Goal: Communication & Community: Answer question/provide support

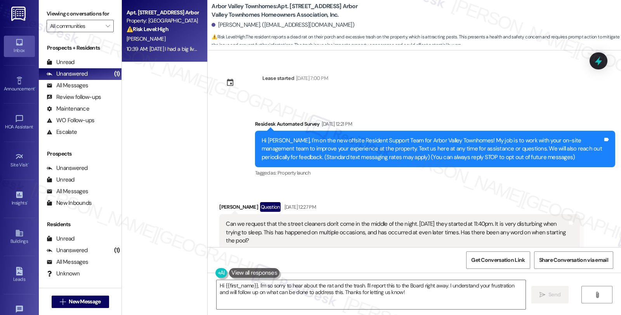
scroll to position [4533, 0]
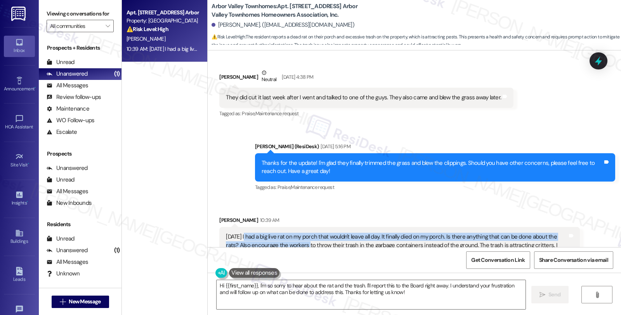
drag, startPoint x: 240, startPoint y: 193, endPoint x: 295, endPoint y: 201, distance: 55.7
click at [295, 233] on div "[DATE] I had a big live rat on my porch that wouldn't leave all day. It finally…" at bounding box center [396, 249] width 341 height 33
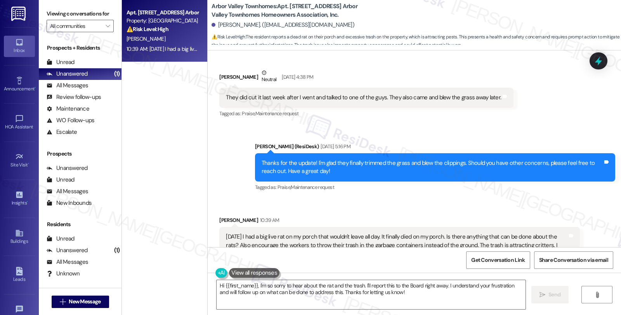
click at [240, 233] on div "[DATE] I had a big live rat on my porch that wouldn't leave all day. It finally…" at bounding box center [396, 249] width 341 height 33
click at [226, 233] on div "[DATE] I had a big live rat on my porch that wouldn't leave all day. It finally…" at bounding box center [396, 249] width 341 height 33
click at [513, 199] on div "Received via SMS [PERSON_NAME] 10:39 AM [DATE] I had a big live rat on my porch…" at bounding box center [415, 244] width 414 height 90
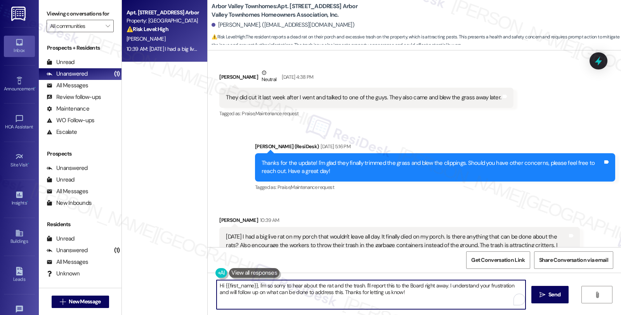
drag, startPoint x: 366, startPoint y: 287, endPoint x: 403, endPoint y: 293, distance: 37.7
click at [403, 293] on textarea "Hi {{first_name}}, I'm so sorry to hear about the rat and the trash. I'll repor…" at bounding box center [371, 294] width 309 height 29
click at [536, 296] on icon "" at bounding box center [539, 295] width 6 height 6
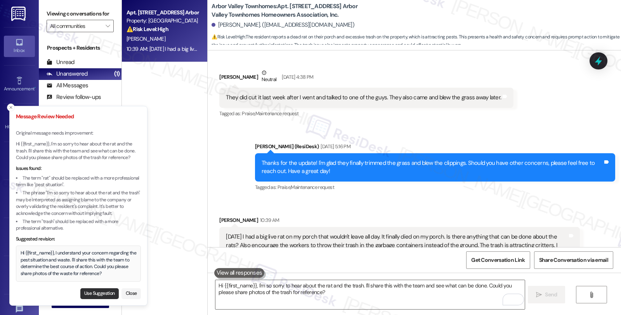
click at [97, 296] on button "Use Suggestion" at bounding box center [99, 294] width 38 height 11
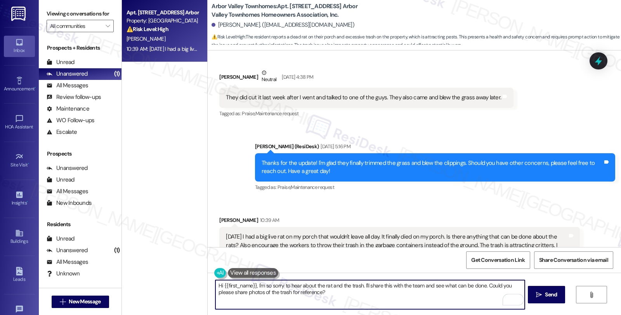
click at [416, 295] on textarea "Hi {{first_name}}, I understand your concern regarding the pest situation and w…" at bounding box center [370, 294] width 309 height 29
type textarea "Hi {{first_name}}, I understand your concern regarding the pest situation and w…"
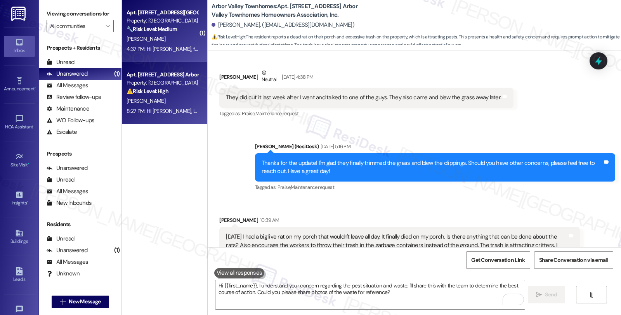
click at [184, 38] on div "[PERSON_NAME]" at bounding box center [162, 39] width 73 height 10
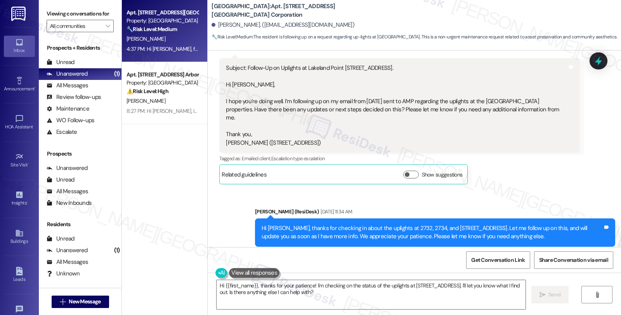
scroll to position [216, 0]
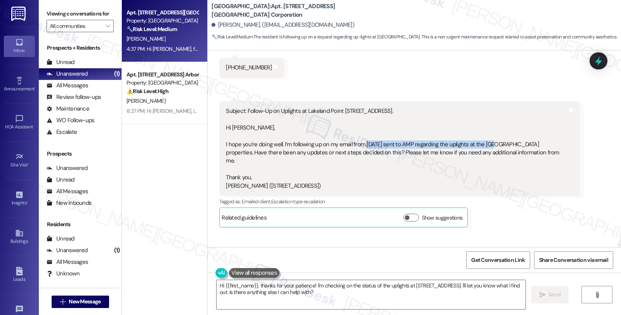
drag, startPoint x: 381, startPoint y: 146, endPoint x: 483, endPoint y: 146, distance: 101.4
click at [483, 146] on div "Subject: Follow-Up on Uplights at Lakeland Point [STREET_ADDRESS]. Hi [PERSON_N…" at bounding box center [396, 148] width 341 height 83
click at [389, 160] on div "Subject: Follow-Up on Uplights at Lakeland Point [STREET_ADDRESS]. Hi [PERSON_N…" at bounding box center [396, 148] width 341 height 83
drag, startPoint x: 441, startPoint y: 141, endPoint x: 461, endPoint y: 144, distance: 19.6
click at [461, 144] on div "Subject: Follow-Up on Uplights at Lakeland Point [STREET_ADDRESS]. Hi [PERSON_N…" at bounding box center [396, 148] width 341 height 83
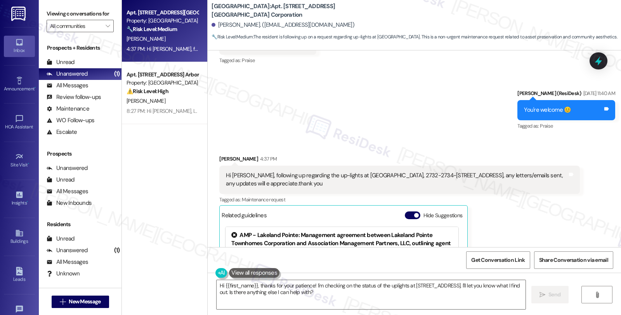
scroll to position [690, 0]
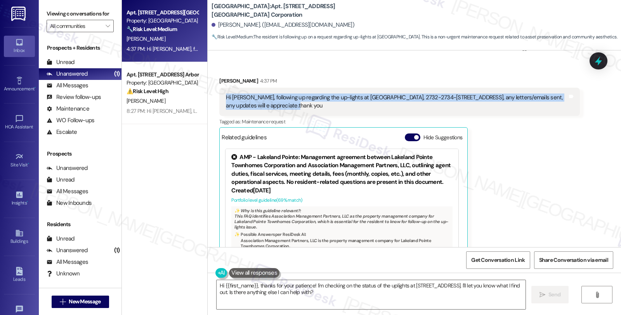
drag, startPoint x: 219, startPoint y: 86, endPoint x: 302, endPoint y: 98, distance: 83.1
click at [302, 97] on div "Hi [PERSON_NAME], following up regarding the up-lights at [GEOGRAPHIC_DATA], 27…" at bounding box center [396, 102] width 343 height 17
copy div "Hi [PERSON_NAME], following up regarding the up-lights at [GEOGRAPHIC_DATA], 27…"
click at [223, 77] on div "[PERSON_NAME] 4:37 PM" at bounding box center [399, 82] width 360 height 11
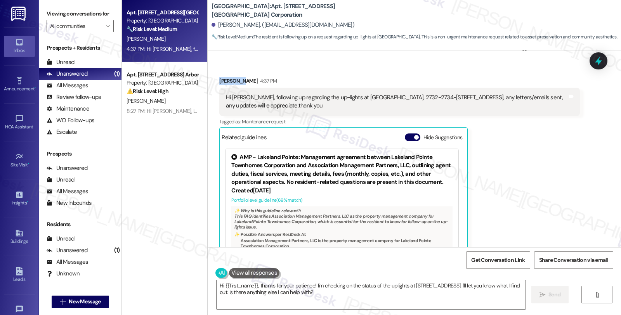
click at [223, 77] on div "[PERSON_NAME] 4:37 PM" at bounding box center [399, 82] width 360 height 11
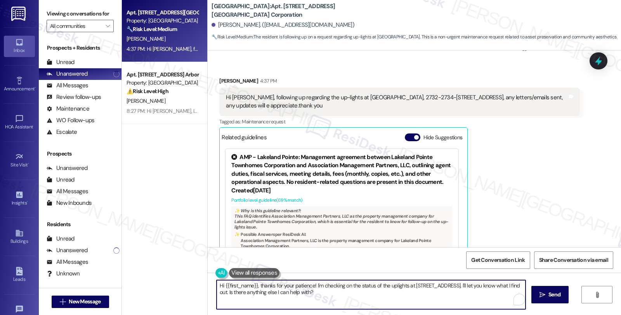
drag, startPoint x: 278, startPoint y: 285, endPoint x: 389, endPoint y: 314, distance: 113.9
click at [389, 314] on div "Hi {{first_name}}, thanks for your patience! I'm checking on the status of the …" at bounding box center [415, 302] width 414 height 58
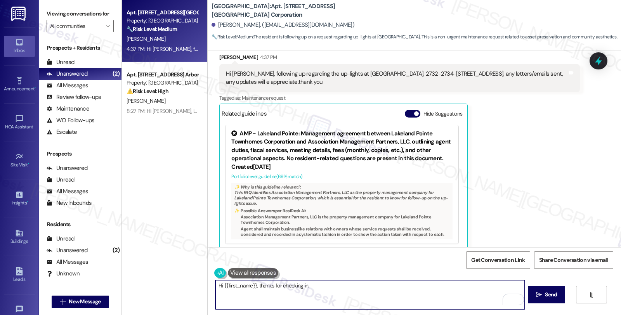
scroll to position [628, 0]
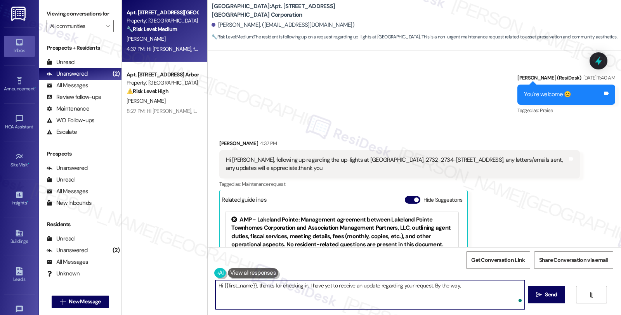
paste textarea "Could you confirm whether “up‑lights” refers to outdoor landscape lighting, par…"
click at [457, 285] on textarea "Hi {{first_name}}, thanks for checking in. I have yet to receive an update rega…" at bounding box center [370, 294] width 309 height 29
click at [428, 294] on textarea "Hi {{first_name}}, thanks for checking in. I have yet to receive an update rega…" at bounding box center [370, 294] width 309 height 29
type textarea "Hi {{first_name}}, thanks for checking in. I have yet to receive an update rega…"
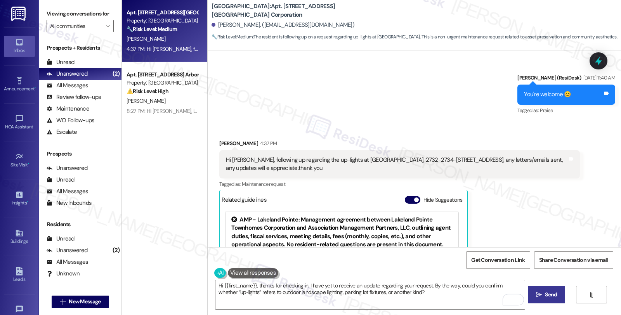
click at [542, 296] on span " Send" at bounding box center [547, 295] width 24 height 8
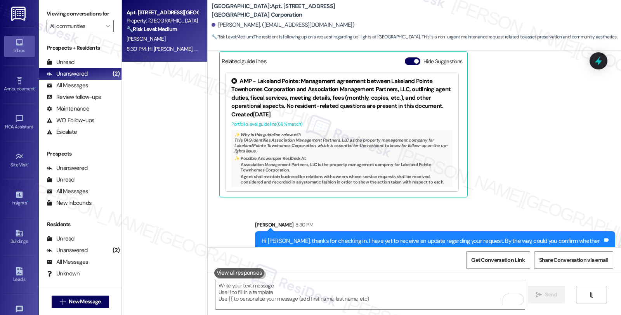
scroll to position [777, 0]
